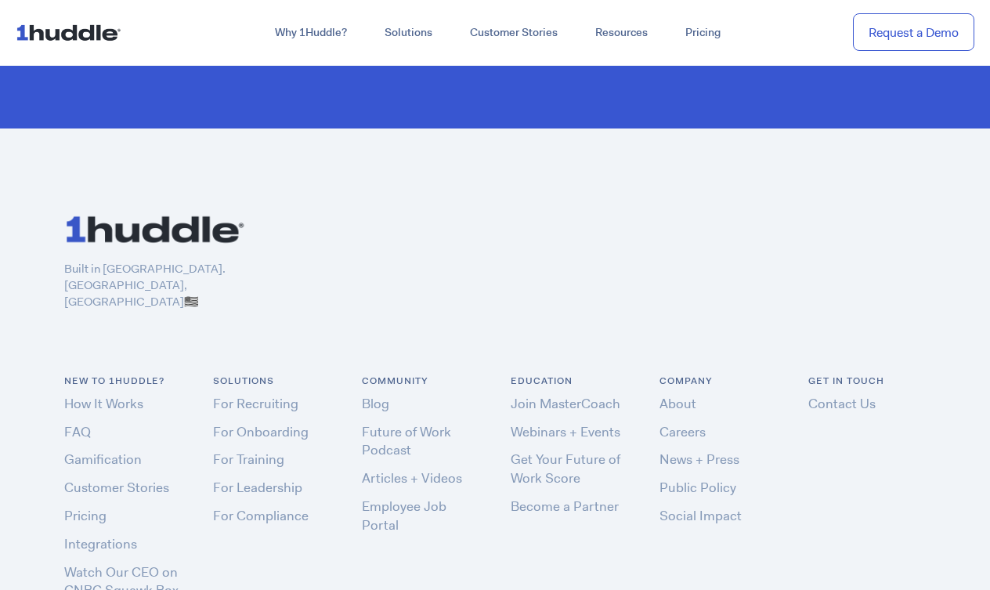
scroll to position [4585, 0]
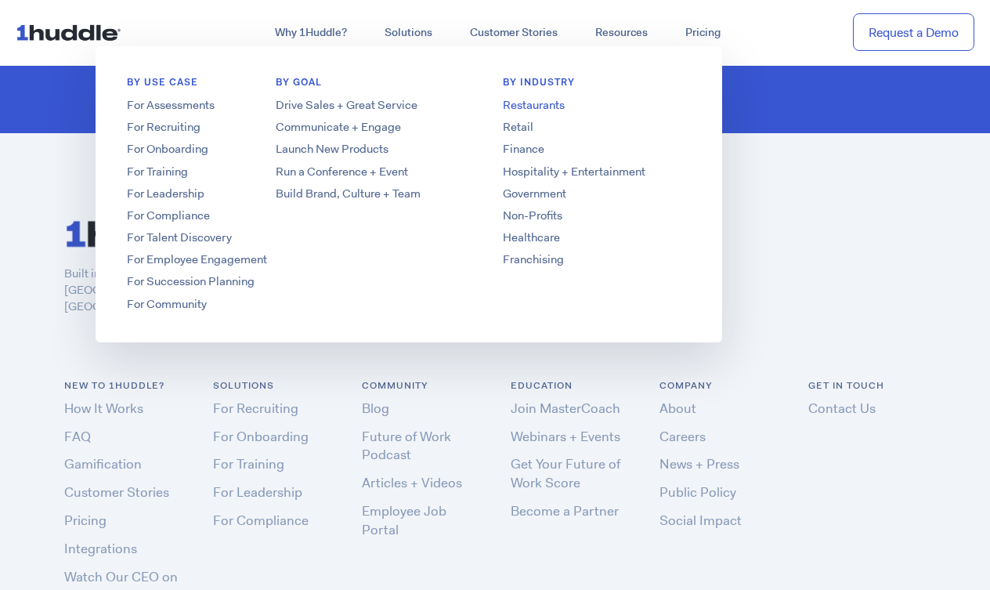
click at [539, 107] on link "Restaurants" at bounding box center [597, 105] width 251 height 16
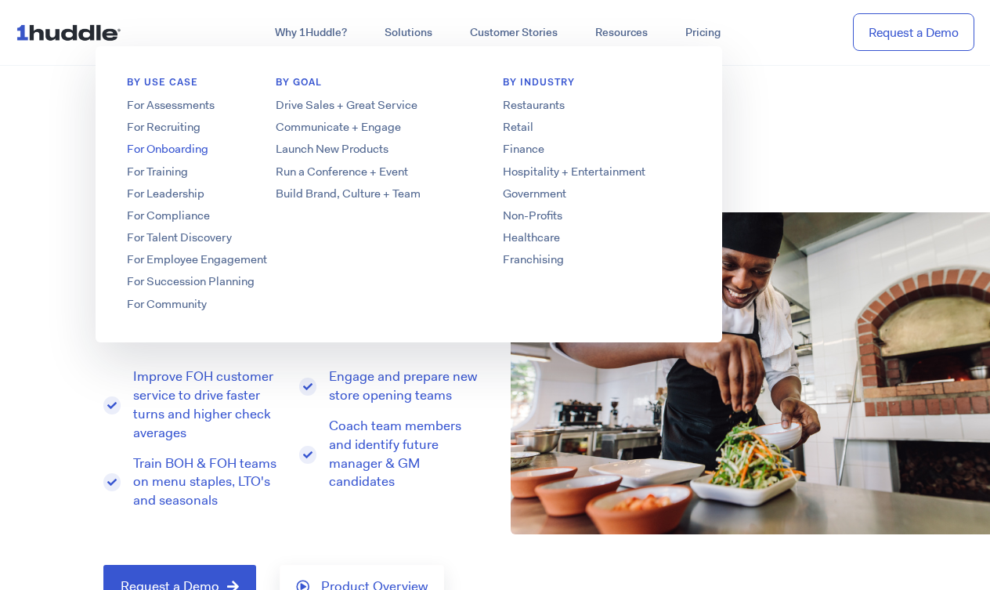
click at [183, 151] on link "For Onboarding" at bounding box center [221, 149] width 251 height 16
